Goal: Task Accomplishment & Management: Use online tool/utility

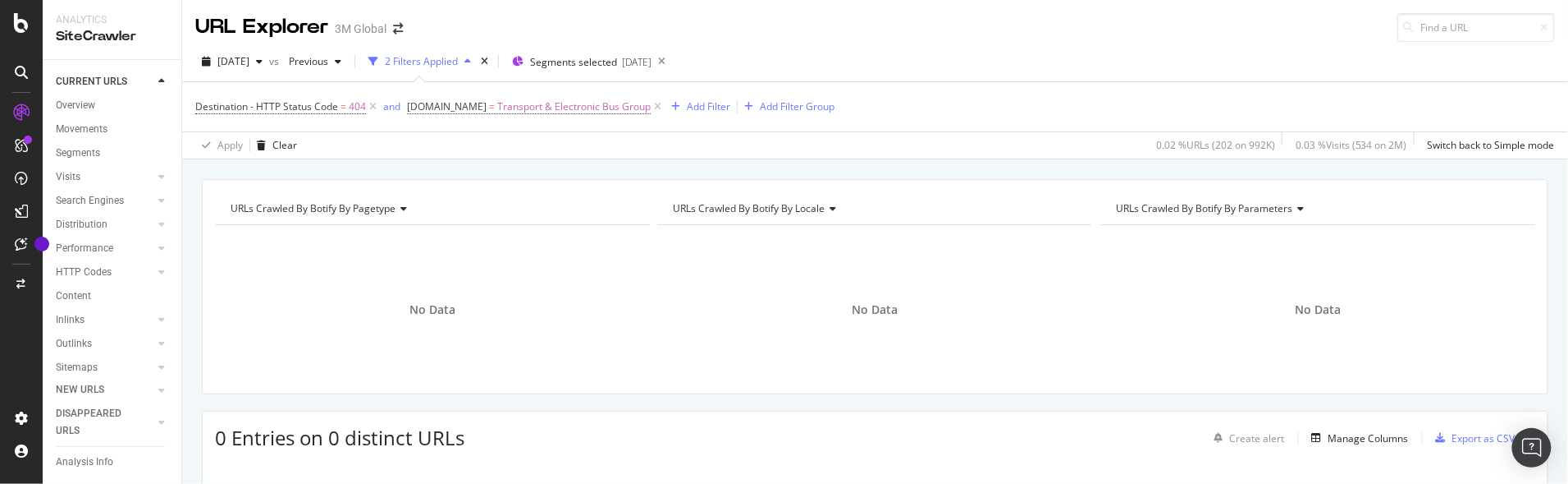
click at [399, 163] on div "URLs Crawled By Botify By pagetype Chart (by Value) Table Expand Export as CSV …" at bounding box center [875, 179] width 1386 height 39
click at [653, 104] on icon at bounding box center [657, 107] width 14 height 17
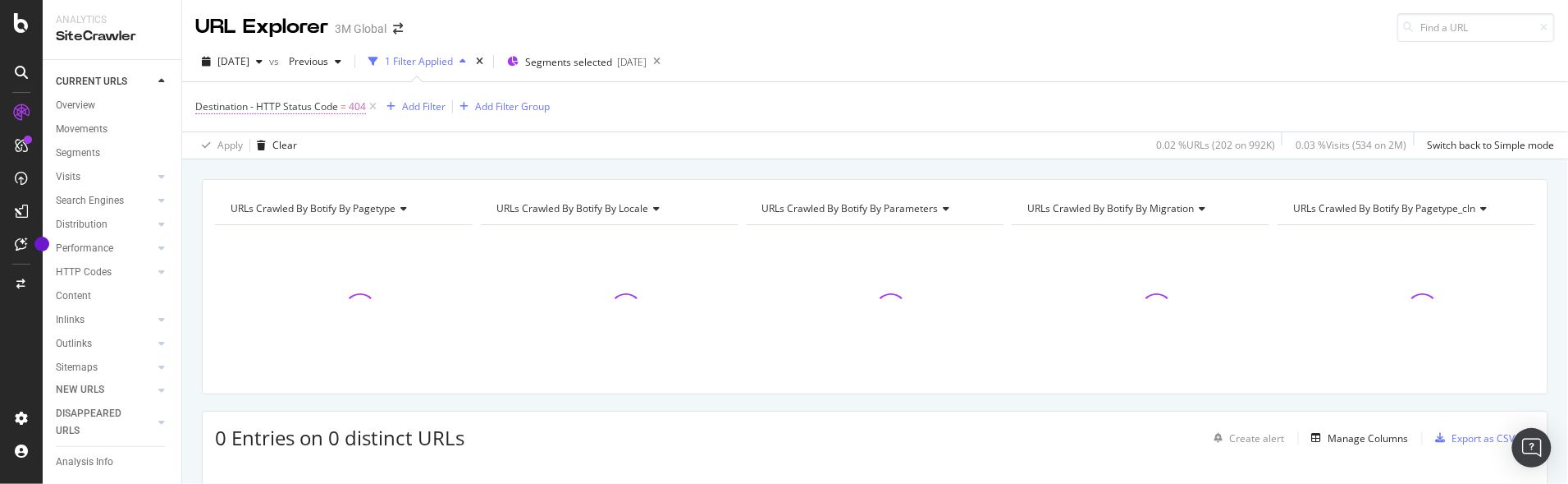
click at [331, 106] on span "Destination - HTTP Status Code" at bounding box center [266, 106] width 143 height 14
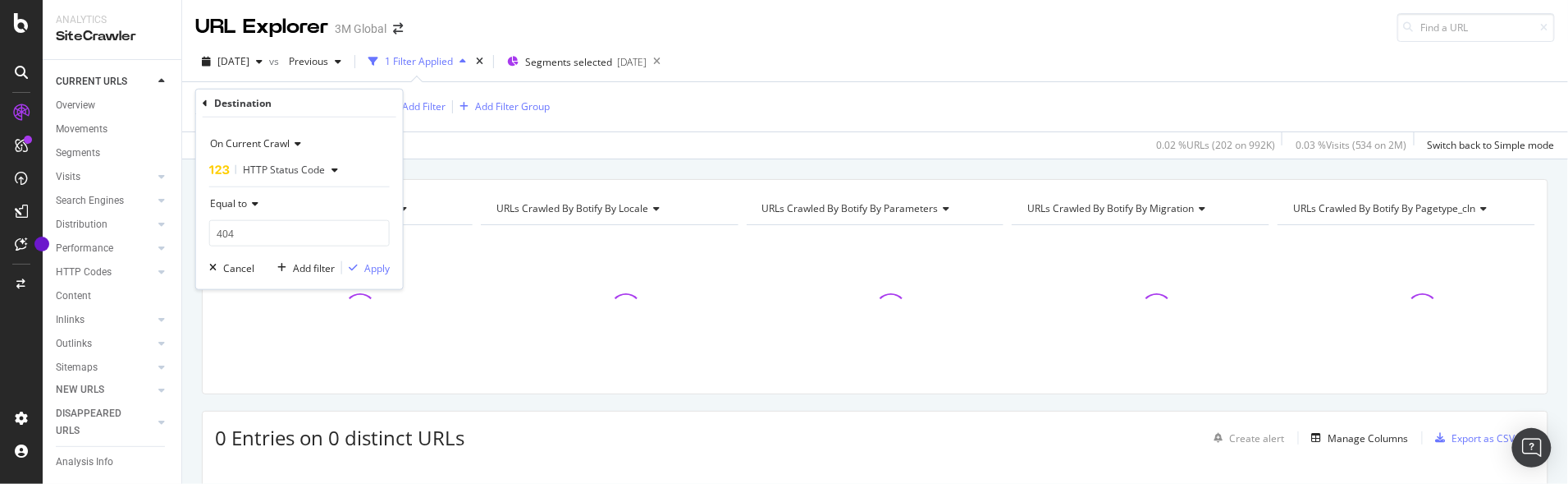
click at [307, 165] on span "HTTP Status Code" at bounding box center [284, 169] width 82 height 14
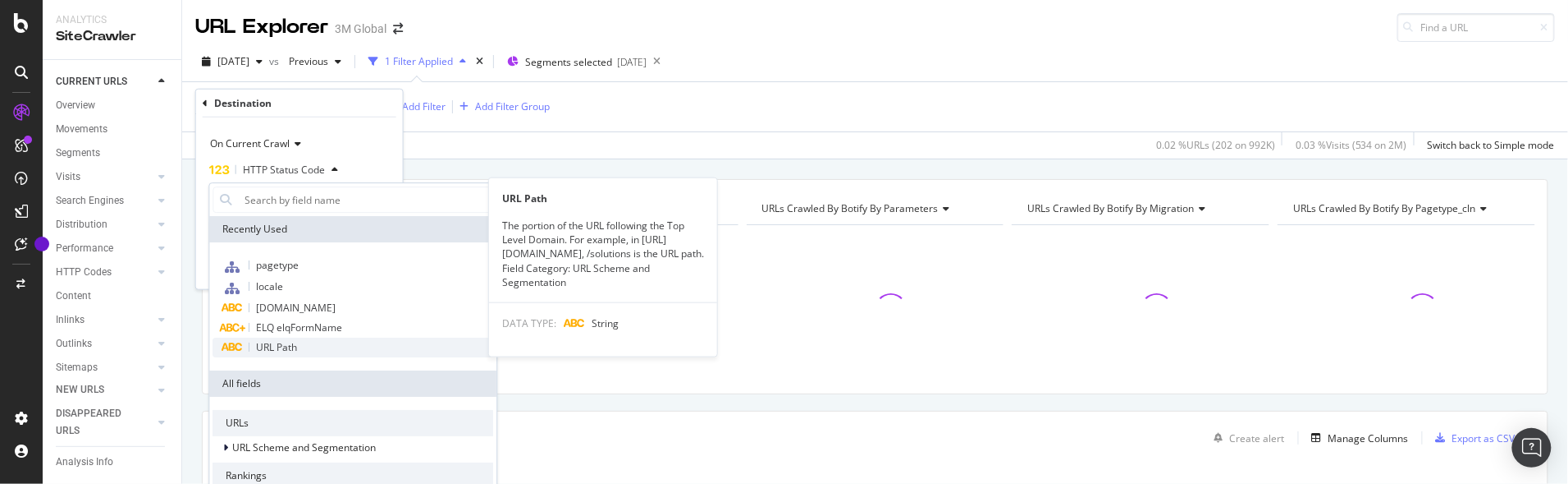
click at [281, 345] on span "URL Path" at bounding box center [277, 347] width 41 height 14
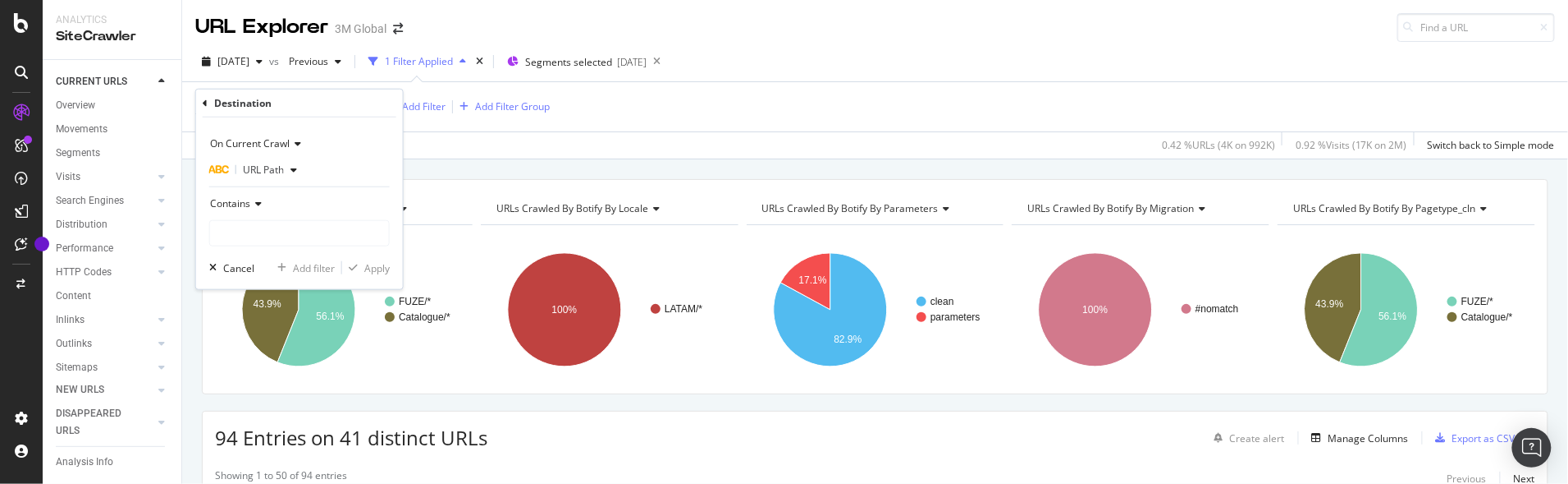
click at [278, 216] on div "Contains" at bounding box center [299, 218] width 180 height 56
click at [279, 227] on input "text" at bounding box center [299, 233] width 179 height 26
paste input "/soluciones-comerciales/coronavirus-desinfectantes/"
type input "/soluciones-comerciales/coronavirus-desinfectantes/"
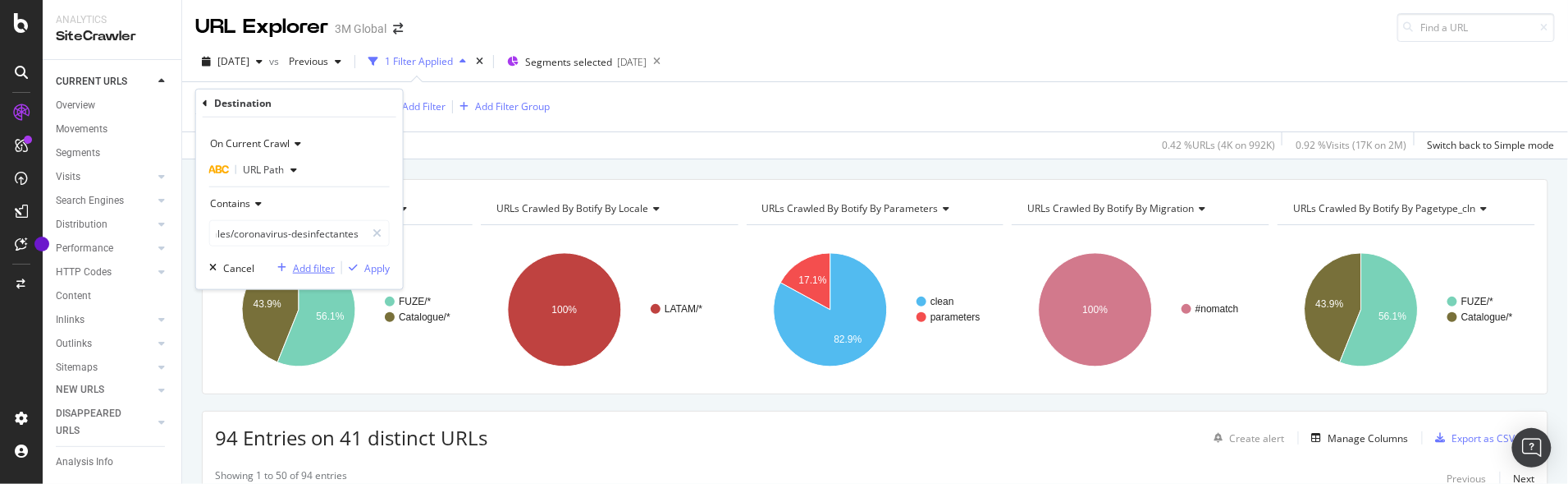
scroll to position [0, 0]
click at [319, 270] on div "Add filter" at bounding box center [314, 267] width 42 height 14
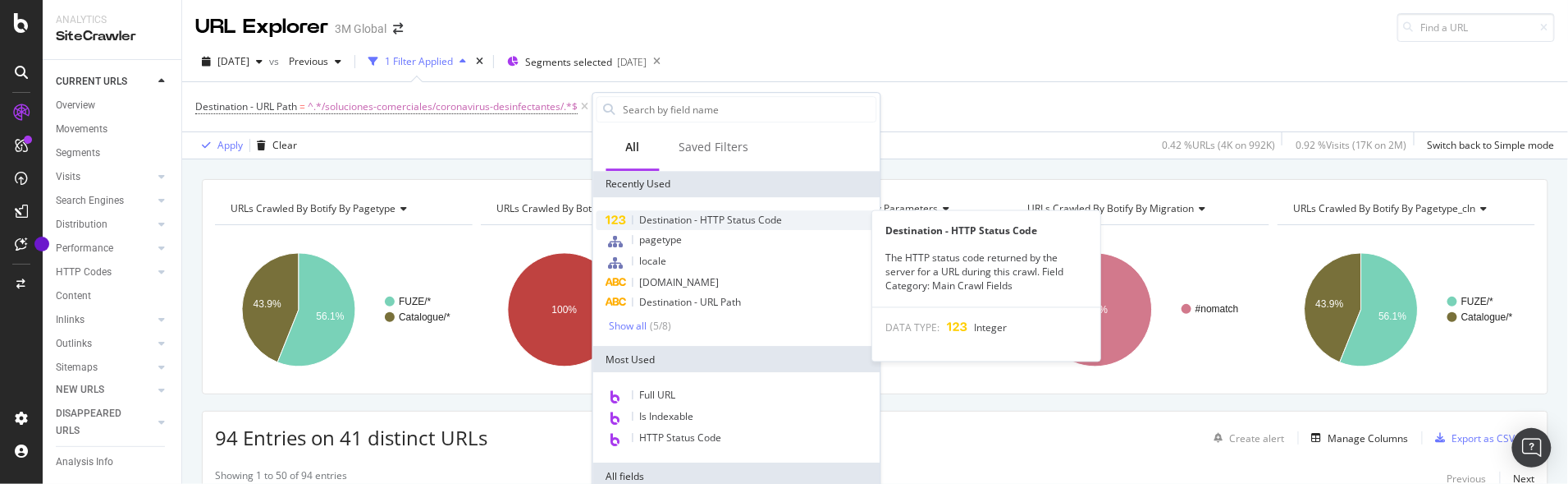
click at [737, 214] on span "Destination - HTTP Status Code" at bounding box center [712, 219] width 143 height 14
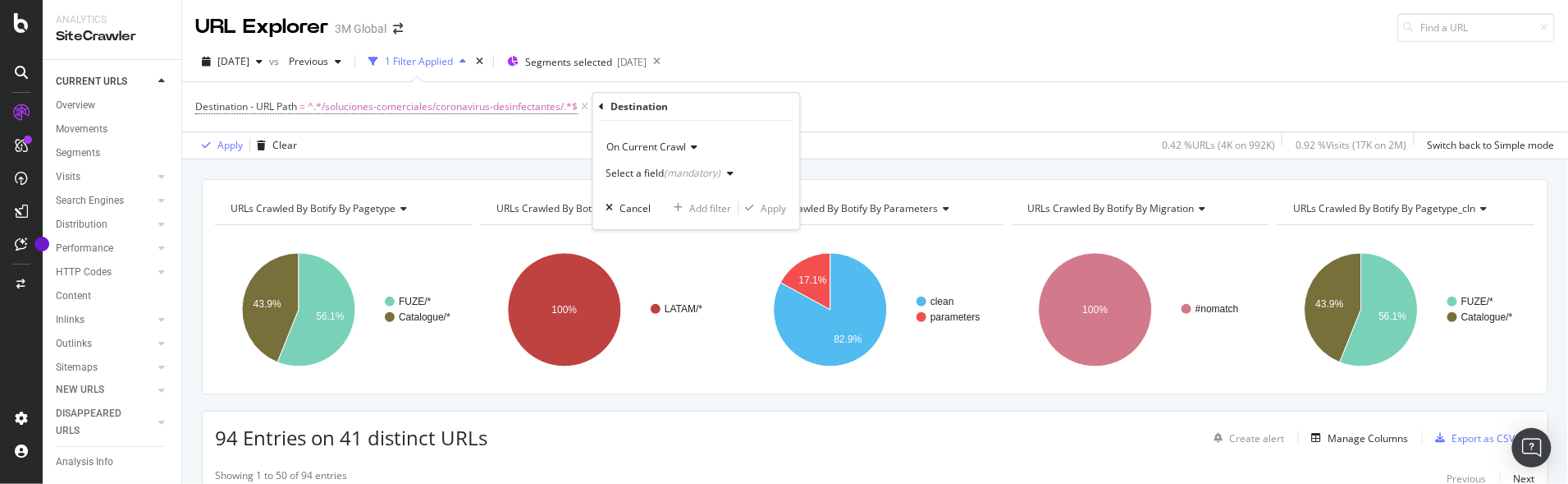
click at [697, 170] on div "(mandatory)" at bounding box center [693, 173] width 57 height 14
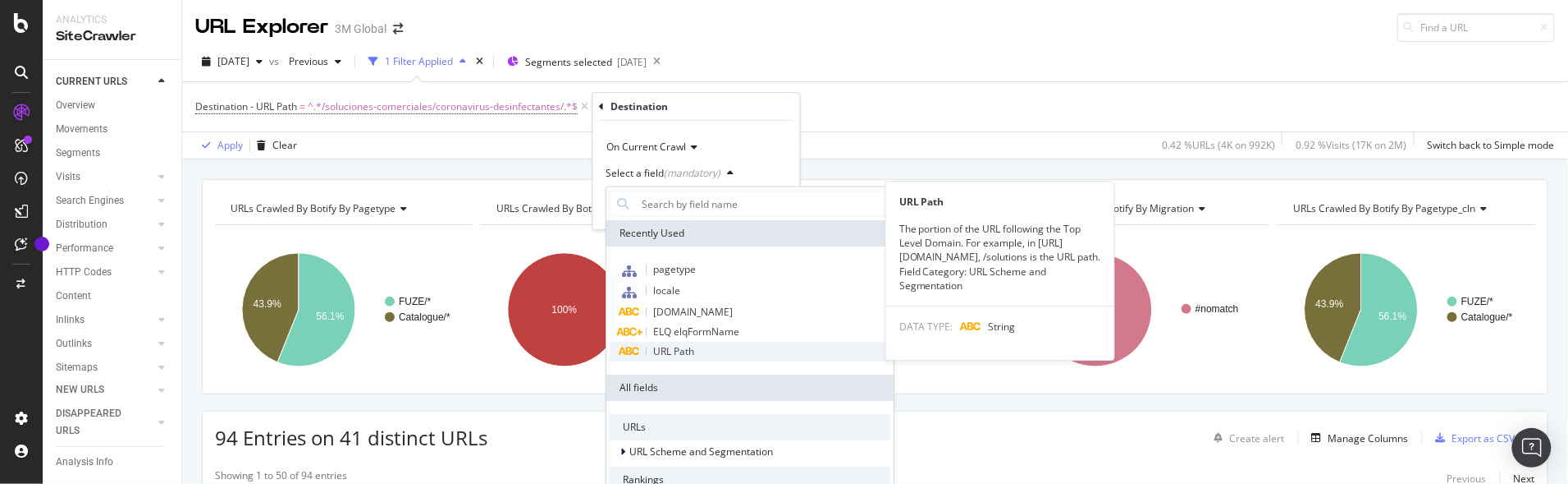
click at [680, 343] on div "URL Path" at bounding box center [750, 351] width 280 height 20
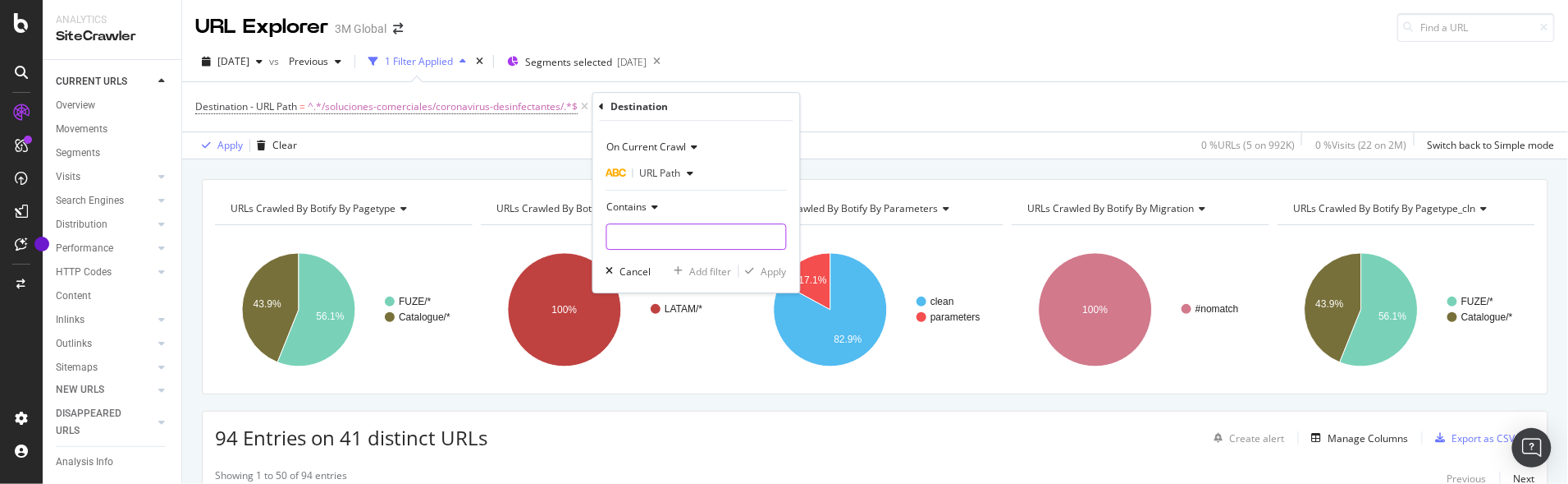
click at [686, 230] on input "text" at bounding box center [696, 236] width 179 height 26
paste input "/soluciones-comerciales/vuelta-a-la-actividad-comercial/"
type input "/soluciones-comerciales/vuelta-a-la-actividad-comercial/"
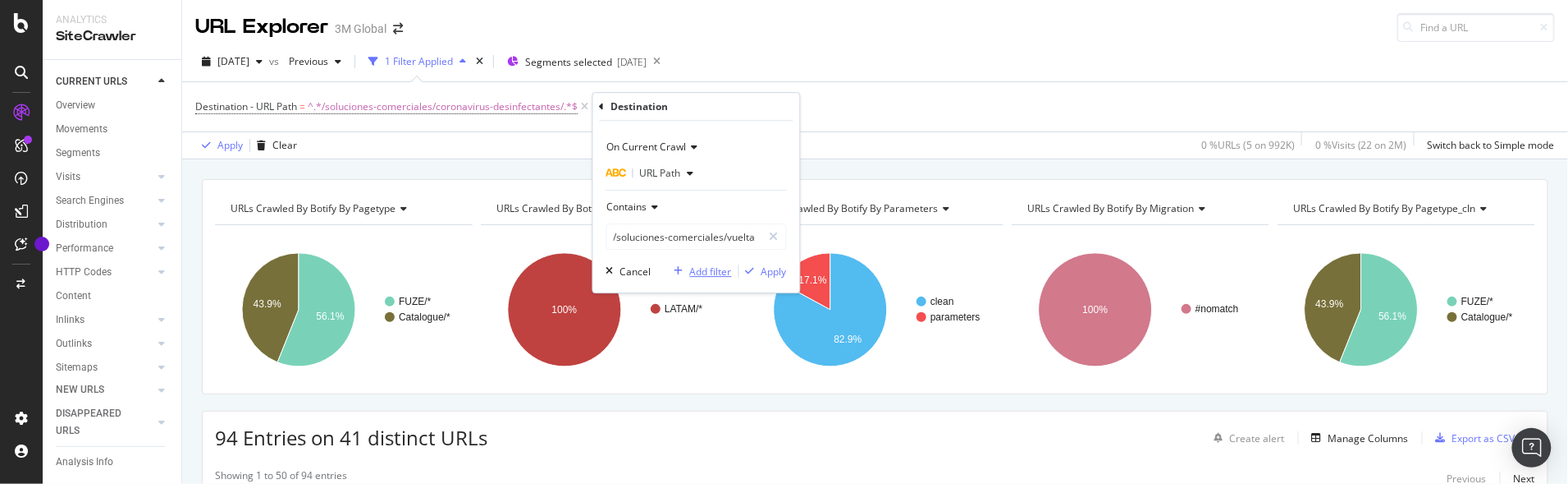
click at [718, 269] on div "Add filter" at bounding box center [710, 271] width 42 height 14
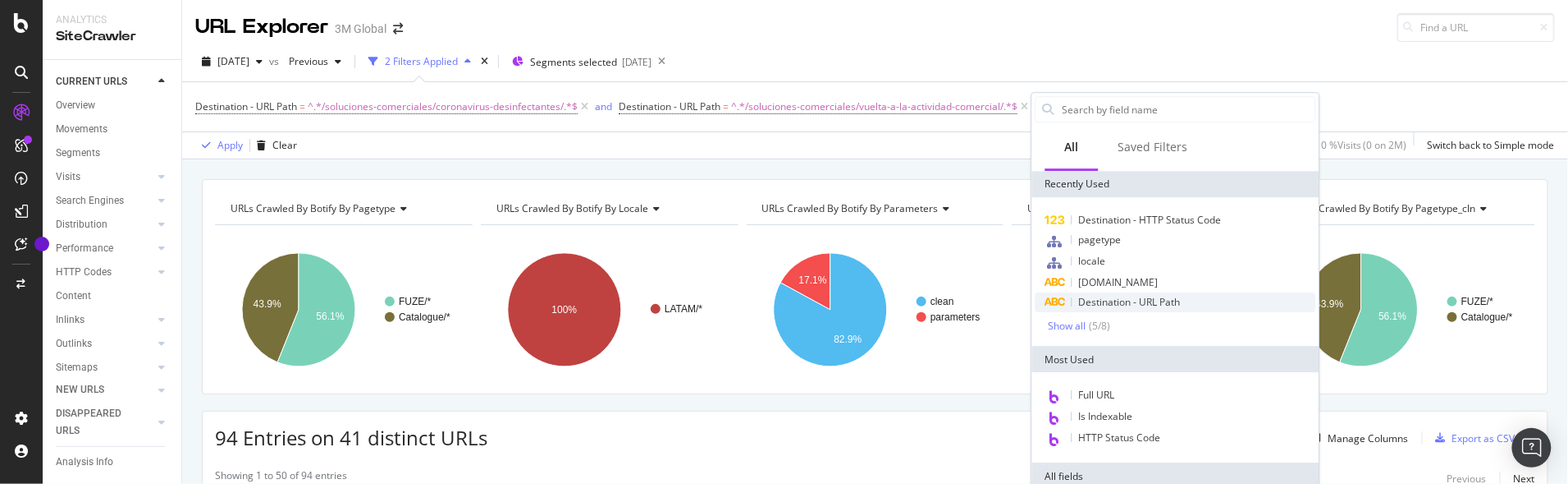
click at [1160, 299] on span "Destination - URL Path" at bounding box center [1131, 301] width 102 height 14
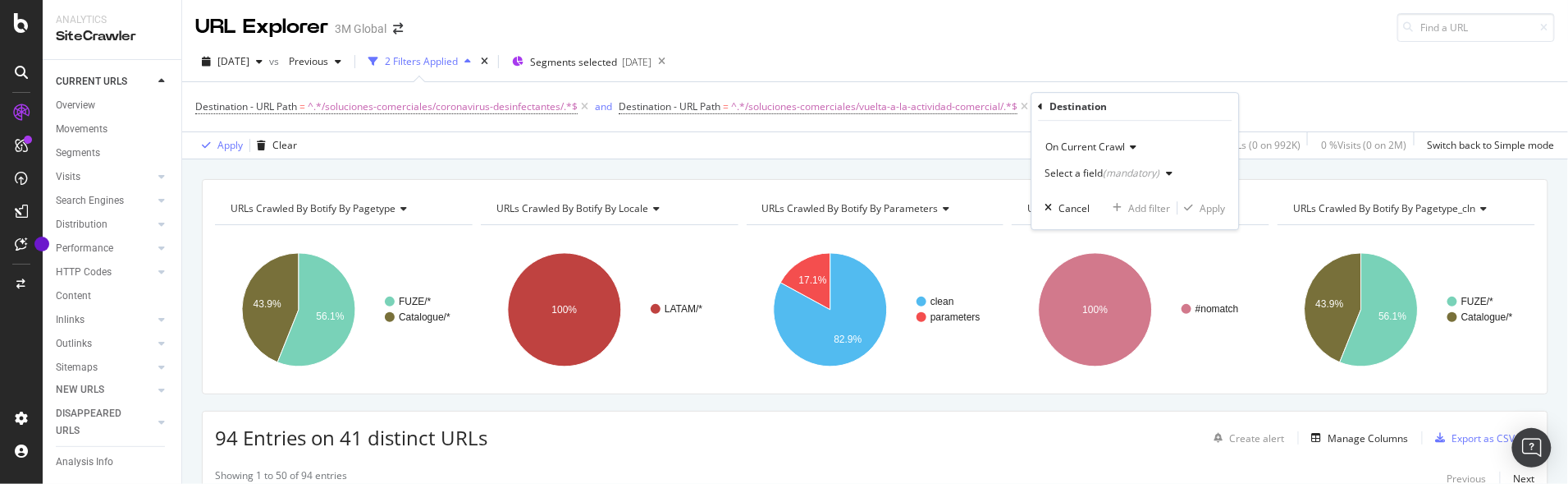
click at [1128, 171] on div "(mandatory)" at bounding box center [1132, 173] width 57 height 14
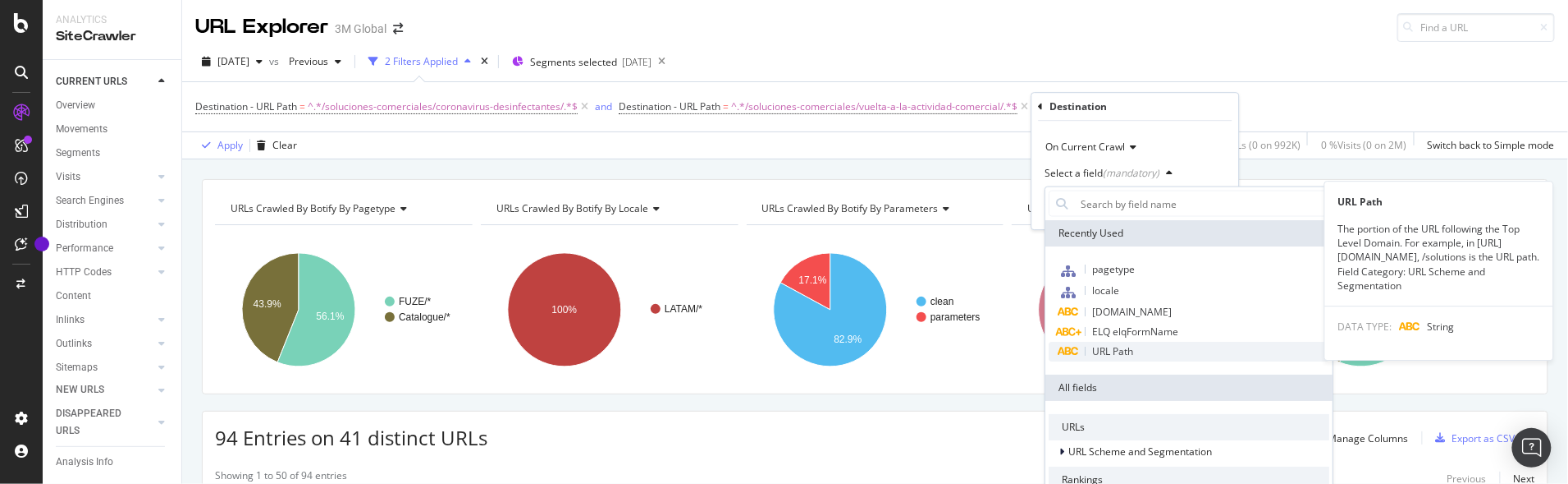
click at [1150, 345] on div "URL Path" at bounding box center [1189, 351] width 280 height 20
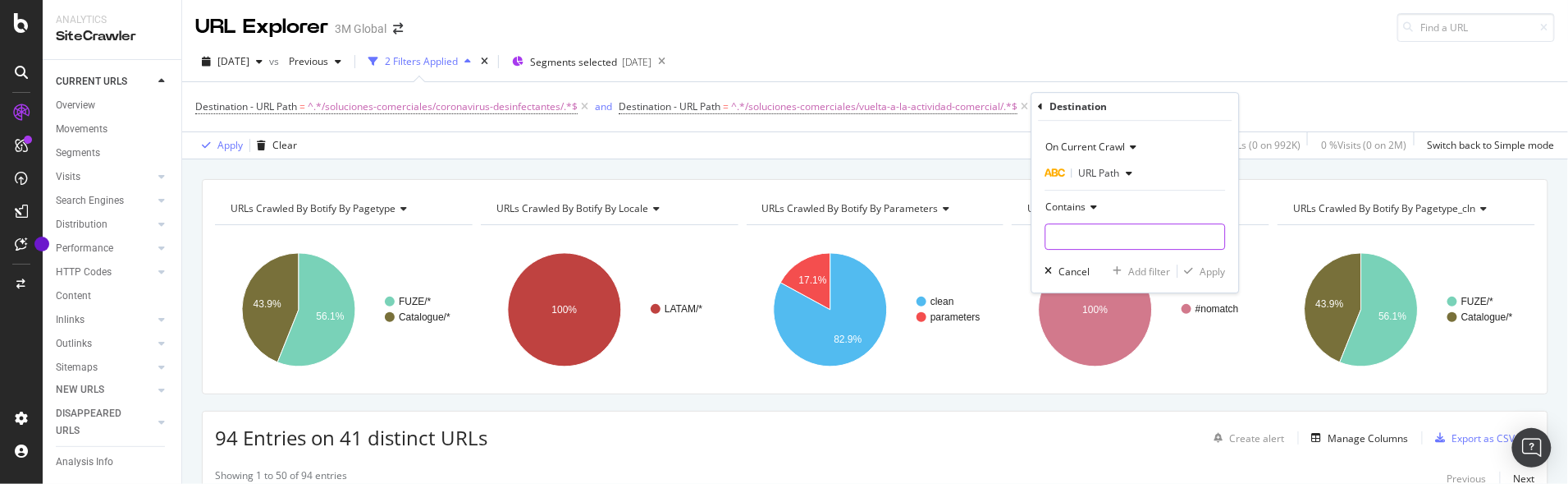
click at [1125, 238] on input "text" at bounding box center [1135, 236] width 179 height 26
paste input "/eletronicos/privacidade/"
type input "/eletronicos/privacidade/"
click at [1212, 272] on div "Apply" at bounding box center [1212, 271] width 25 height 14
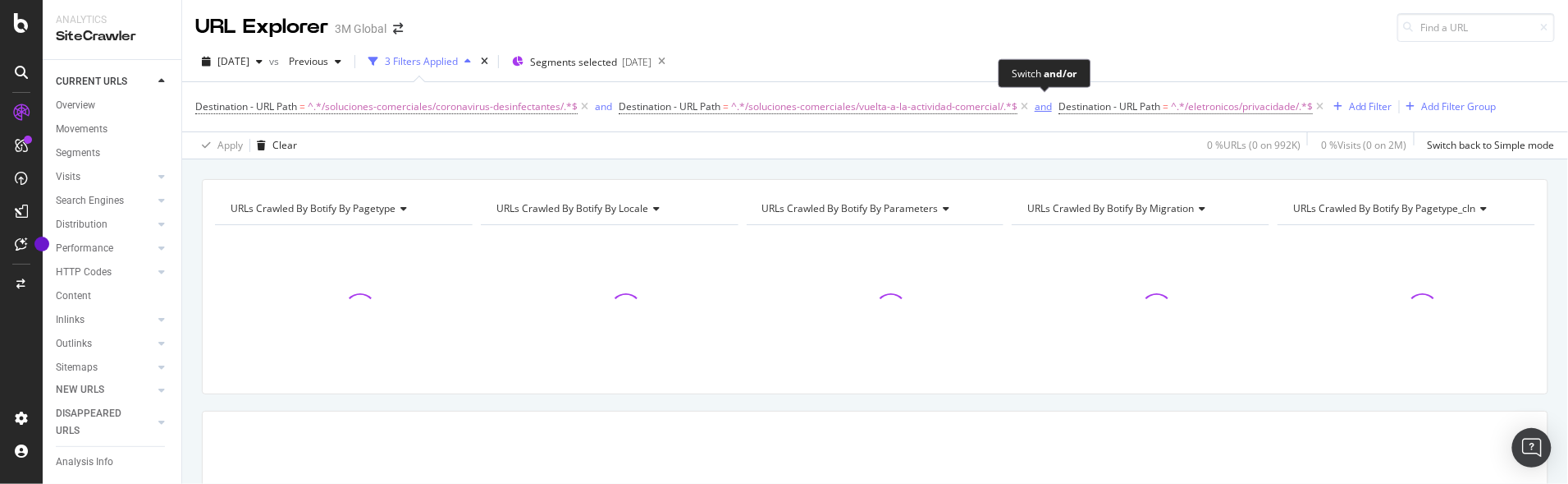
click at [1041, 103] on div "and" at bounding box center [1043, 106] width 18 height 14
